Goal: Task Accomplishment & Management: Manage account settings

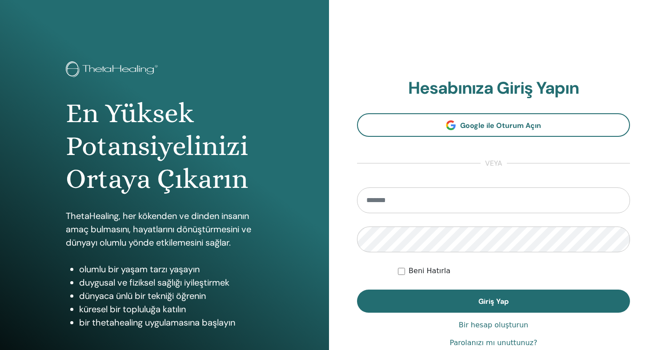
click at [525, 203] on input "email" at bounding box center [493, 201] width 273 height 26
type input "**********"
click at [357, 290] on button "Giriş Yap" at bounding box center [493, 301] width 273 height 23
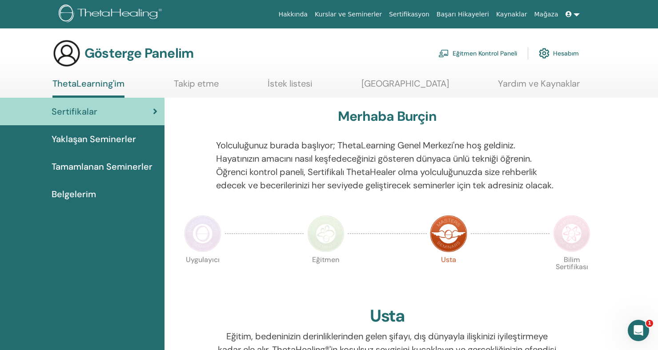
click at [490, 50] on font "Eğitmen Kontrol Paneli" at bounding box center [485, 54] width 64 height 8
click at [60, 141] on font "Yaklaşan Seminerler" at bounding box center [94, 139] width 84 height 12
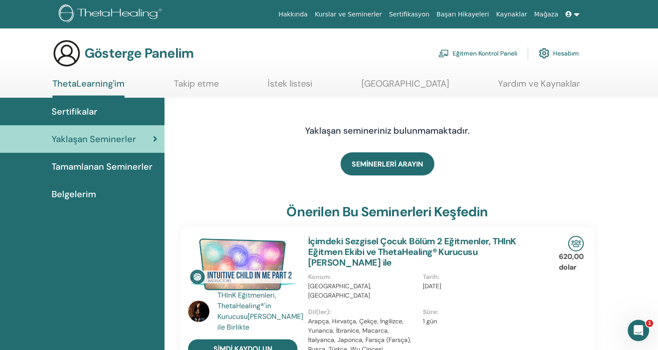
click at [561, 50] on font "Hesabım" at bounding box center [566, 54] width 26 height 8
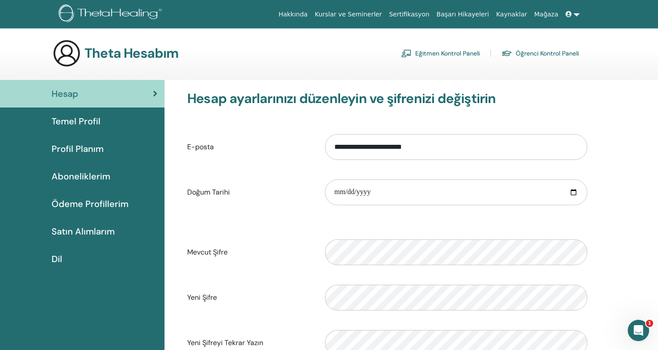
click at [57, 184] on link "Aboneliklerim" at bounding box center [82, 177] width 164 height 28
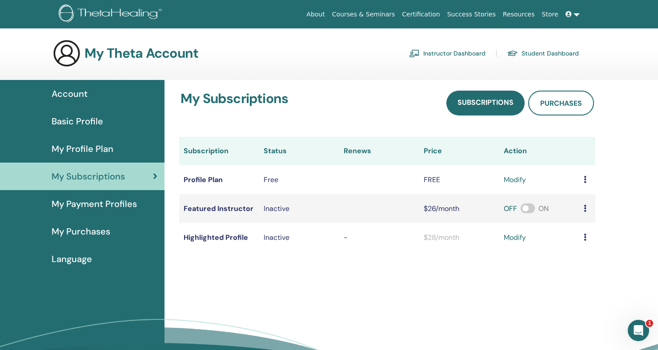
click at [365, 84] on div "My Subscriptions Subscriptions Purchases Subscription Status Renews Price Actio…" at bounding box center [387, 171] width 435 height 183
click at [56, 205] on span "My Payment Profiles" at bounding box center [94, 203] width 85 height 13
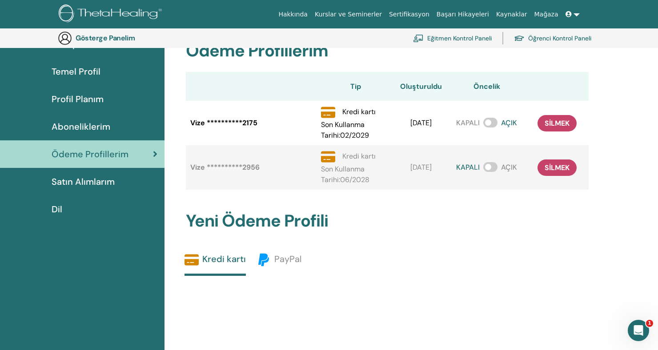
scroll to position [70, 0]
click at [566, 130] on button "silmek" at bounding box center [557, 123] width 39 height 16
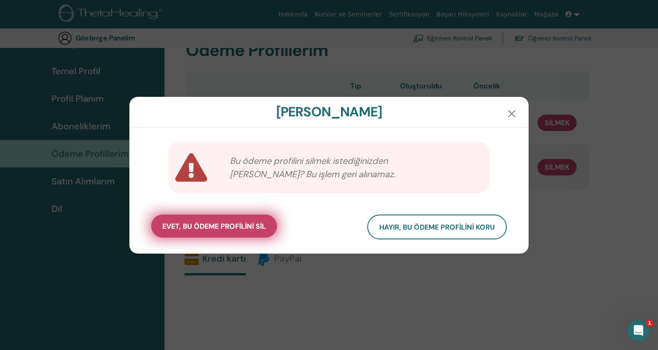
click at [181, 224] on font "evet, bu ödeme profilini sil" at bounding box center [214, 226] width 104 height 9
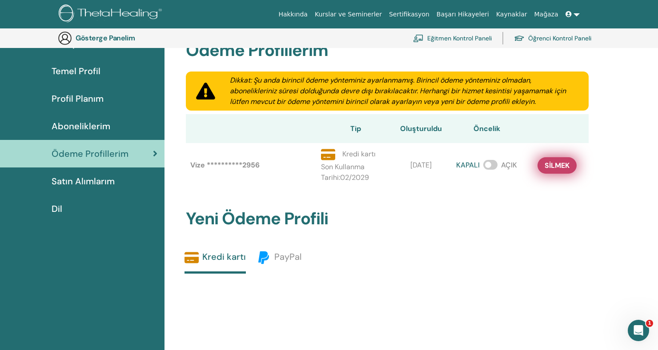
click at [551, 166] on font "silmek" at bounding box center [557, 165] width 25 height 9
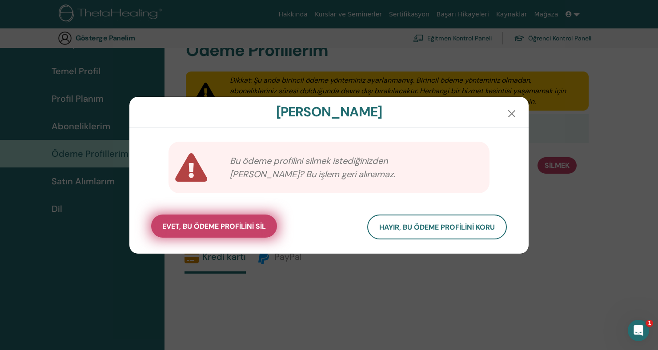
click at [182, 228] on font "evet, bu ödeme profilini sil" at bounding box center [214, 226] width 104 height 9
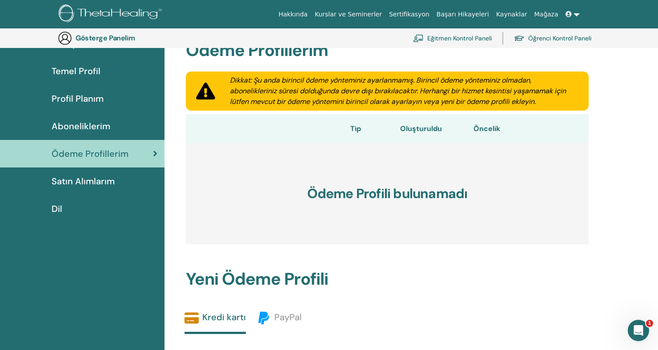
click at [51, 137] on link "Aboneliklerim" at bounding box center [82, 126] width 164 height 28
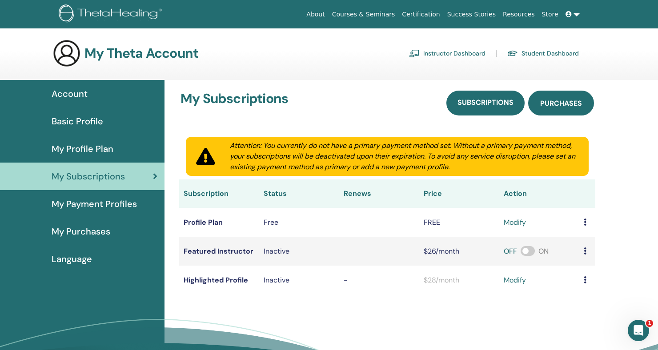
click at [567, 111] on link "Purchases" at bounding box center [561, 103] width 66 height 25
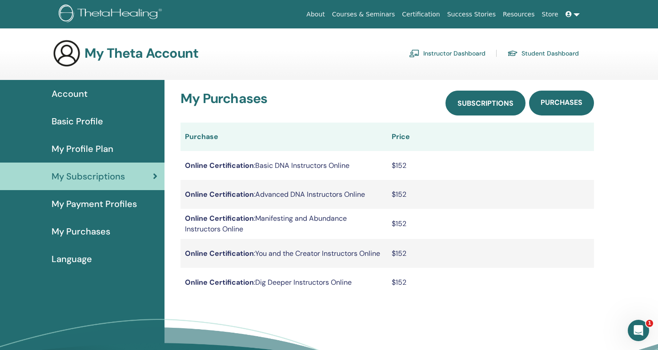
click at [501, 103] on span "Subscriptions" at bounding box center [485, 103] width 56 height 9
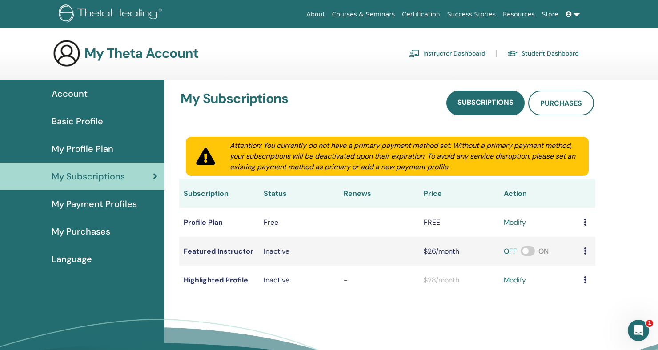
click at [61, 231] on span "My Purchases" at bounding box center [81, 231] width 59 height 13
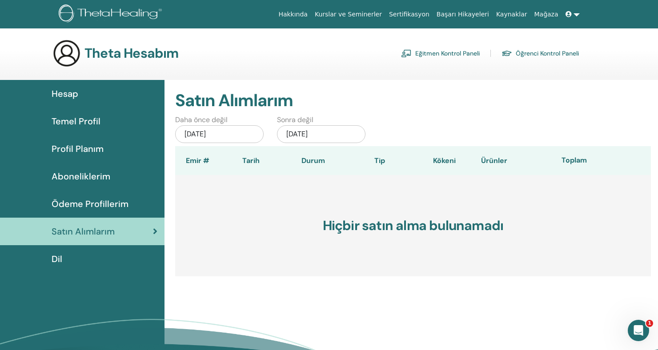
click at [206, 135] on font "13 Haziran 2025" at bounding box center [195, 133] width 21 height 9
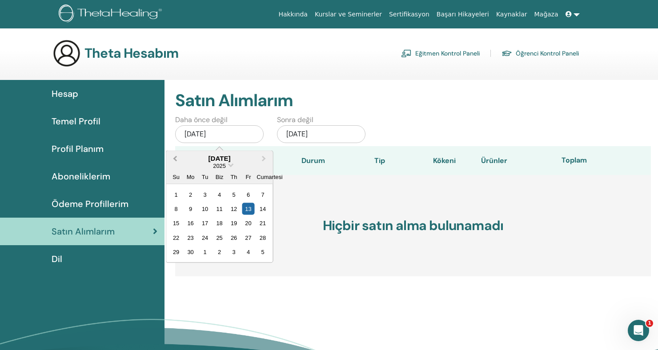
click at [176, 161] on button "Önceki Ay" at bounding box center [174, 159] width 14 height 14
click at [171, 162] on button "Önceki Ay" at bounding box center [174, 159] width 14 height 14
click at [530, 108] on h2 "Satın Alımlarım" at bounding box center [413, 101] width 476 height 20
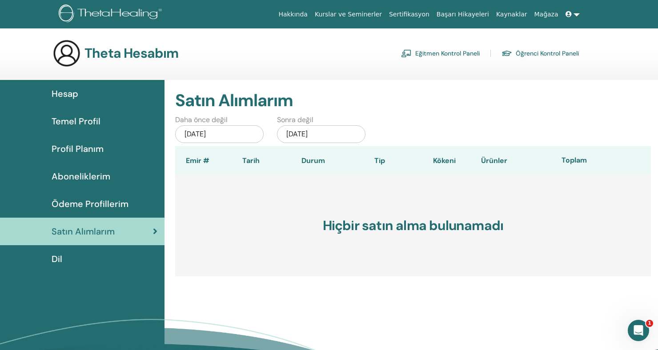
click at [54, 259] on font "Dil" at bounding box center [57, 259] width 11 height 12
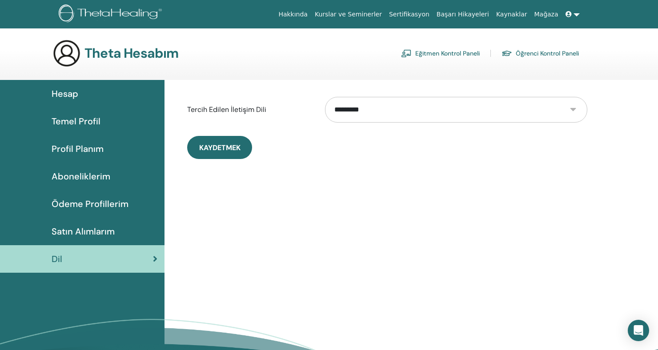
click at [52, 181] on font "Aboneliklerim" at bounding box center [81, 177] width 59 height 12
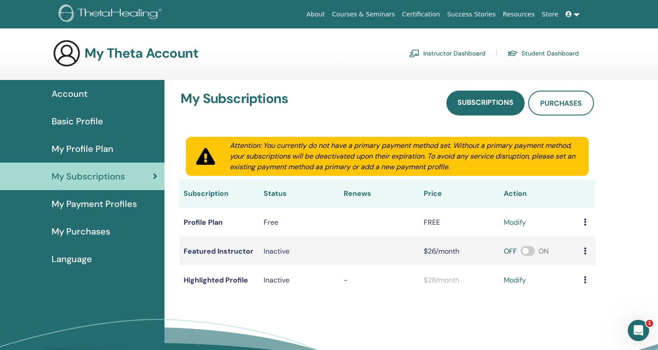
click at [52, 159] on link "My Profile Plan" at bounding box center [82, 149] width 164 height 28
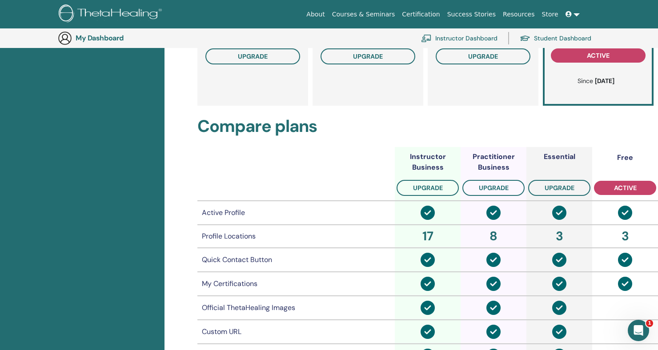
scroll to position [275, 0]
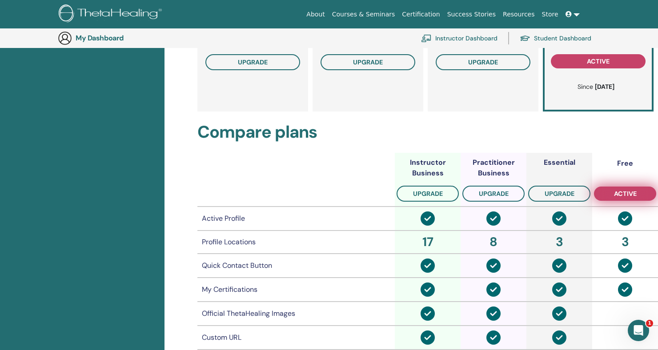
click at [631, 200] on button "active" at bounding box center [625, 194] width 62 height 14
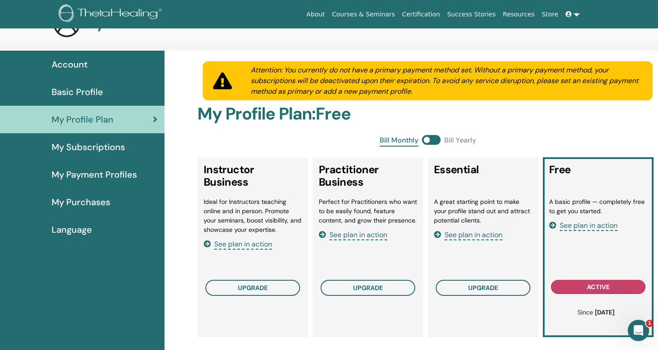
scroll to position [0, 0]
